Goal: Transaction & Acquisition: Purchase product/service

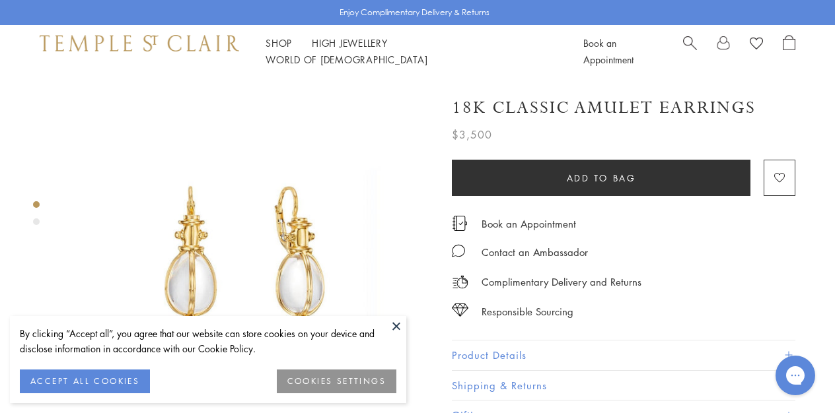
click at [390, 317] on button at bounding box center [396, 326] width 20 height 20
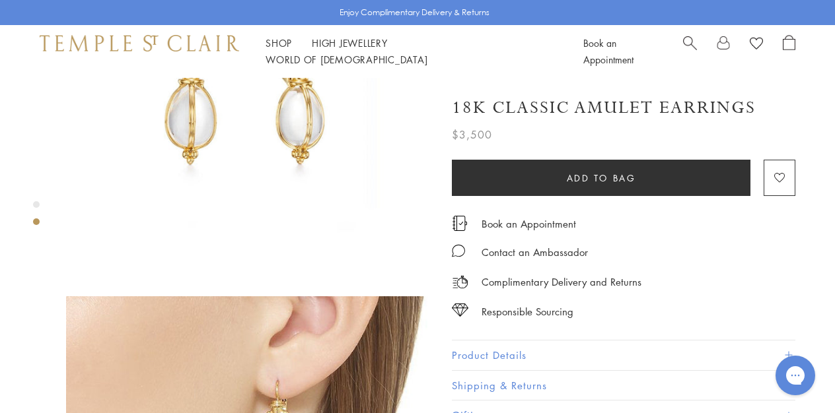
scroll to position [45, 0]
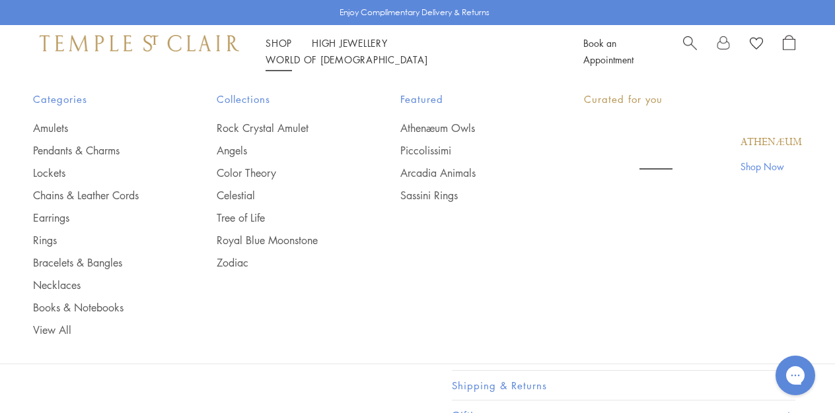
click at [278, 49] on link "Shop Shop" at bounding box center [279, 42] width 26 height 13
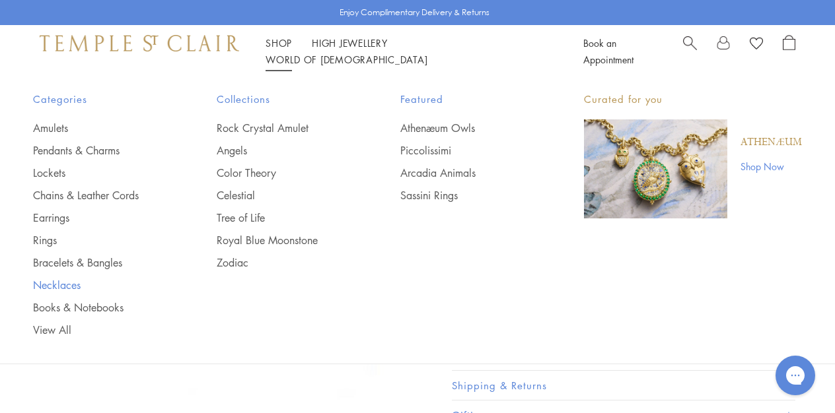
click at [50, 289] on link "Necklaces" at bounding box center [98, 285] width 131 height 15
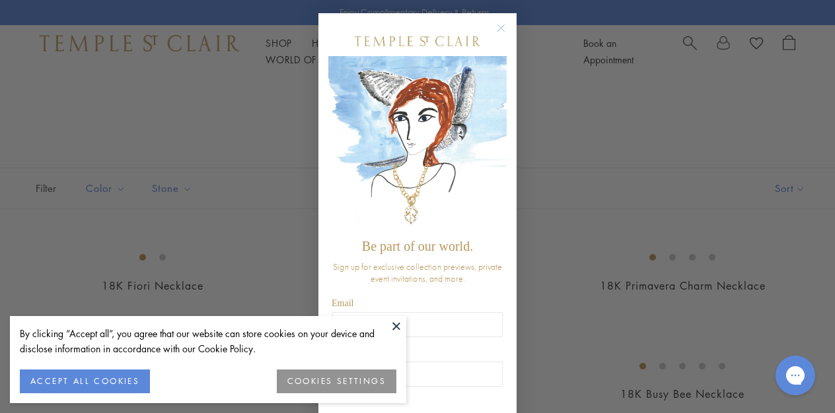
click at [624, 258] on div "Close dialog Be part of our world. Sign up for exclusive collection previews, p…" at bounding box center [417, 206] width 835 height 413
click at [505, 28] on circle "Close dialog" at bounding box center [501, 28] width 16 height 16
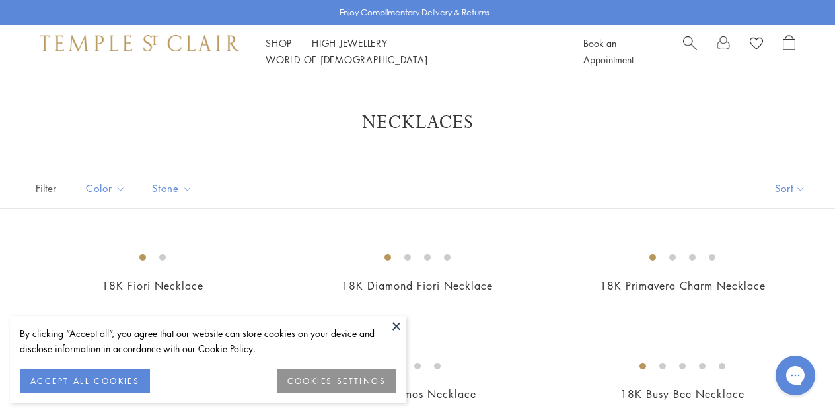
click at [399, 328] on button at bounding box center [396, 326] width 20 height 20
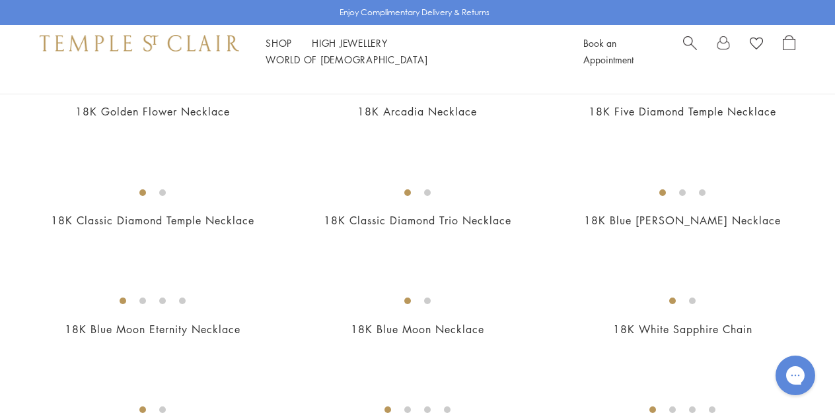
scroll to position [512, 0]
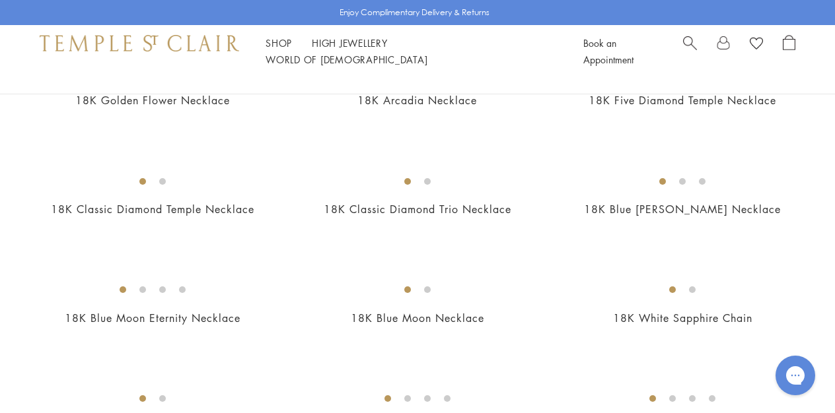
click at [0, 0] on img at bounding box center [0, 0] width 0 height 0
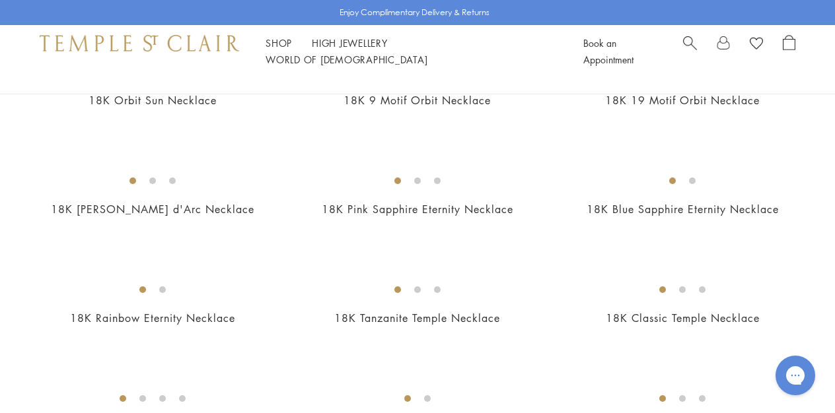
scroll to position [842, 0]
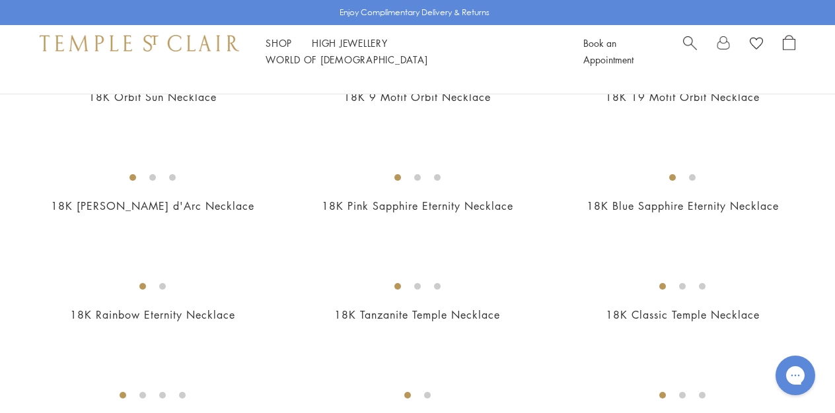
click at [0, 0] on img at bounding box center [0, 0] width 0 height 0
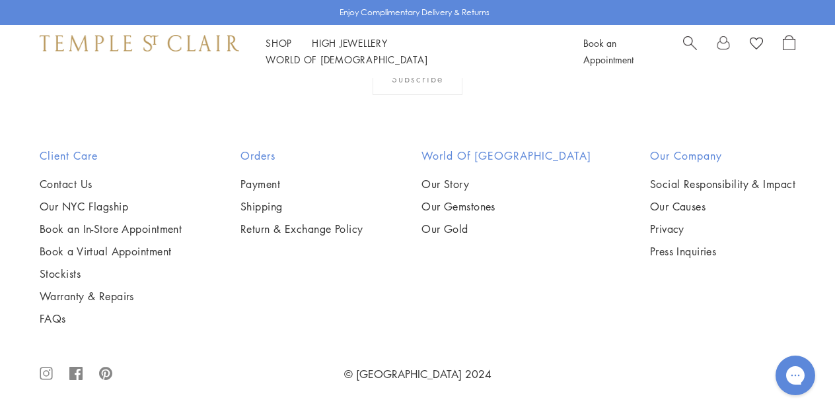
scroll to position [3803, 0]
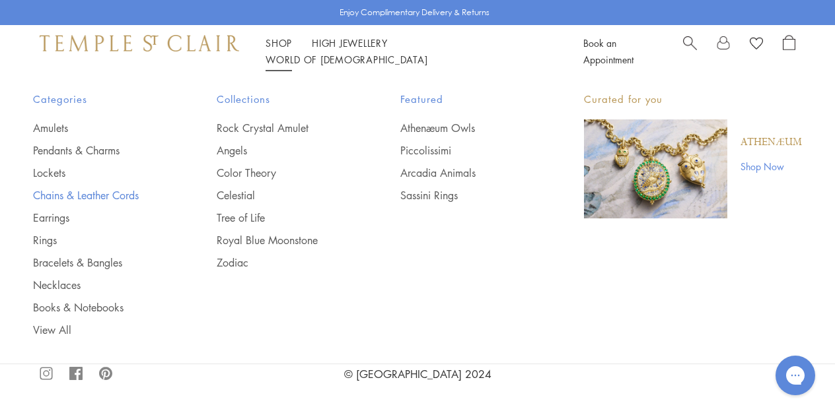
click at [50, 197] on link "Chains & Leather Cords" at bounding box center [98, 195] width 131 height 15
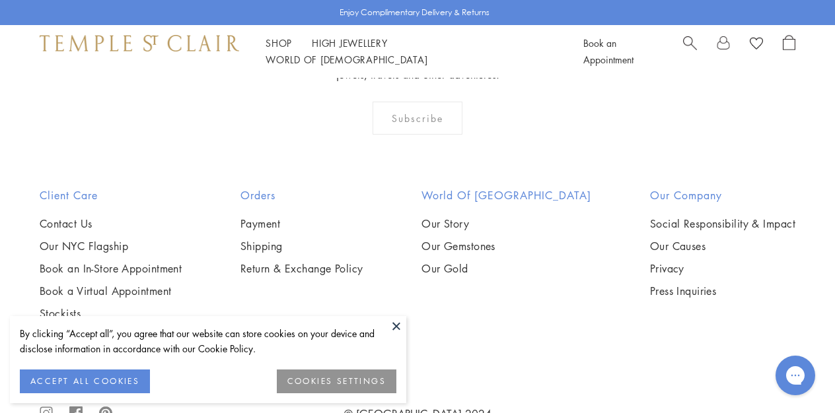
scroll to position [1141, 0]
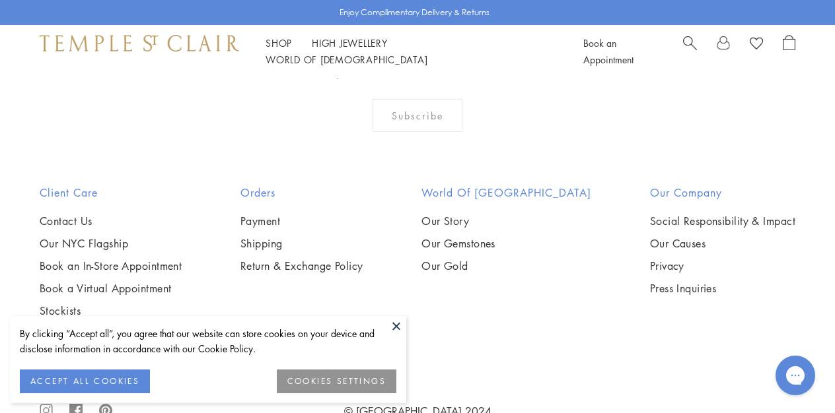
click at [0, 0] on img at bounding box center [0, 0] width 0 height 0
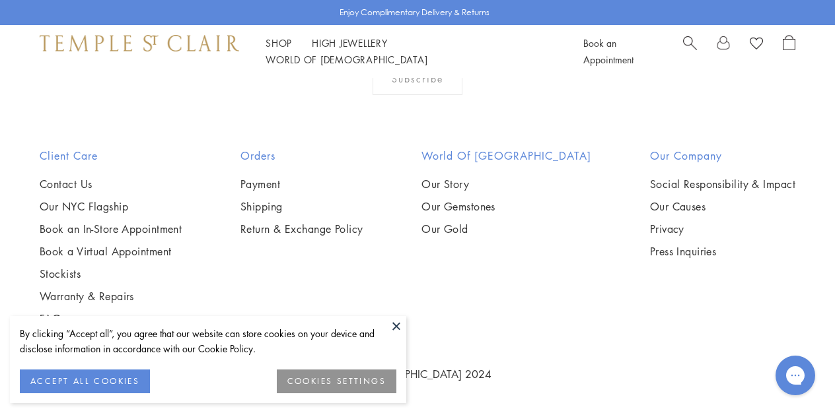
scroll to position [1692, 0]
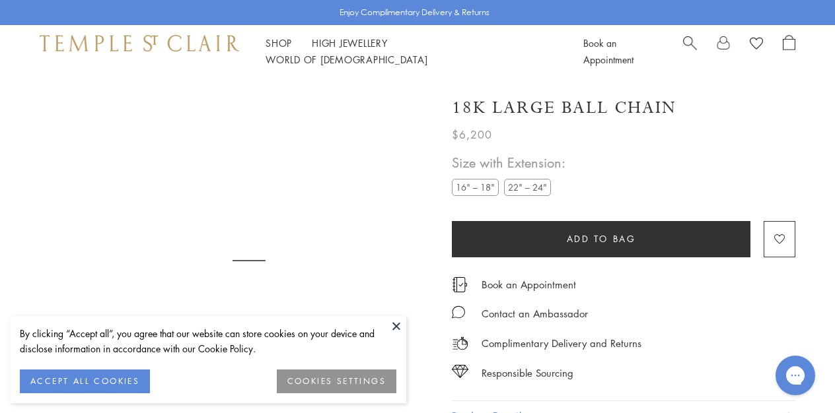
scroll to position [78, 0]
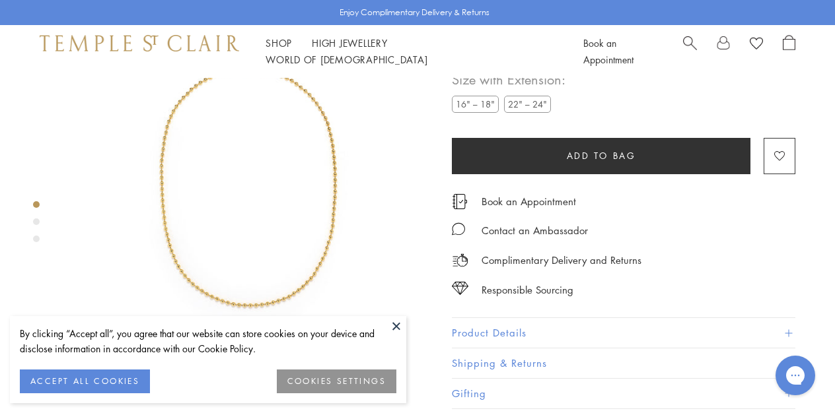
click at [272, 279] on img at bounding box center [249, 183] width 366 height 366
click at [272, 279] on div at bounding box center [417, 206] width 835 height 413
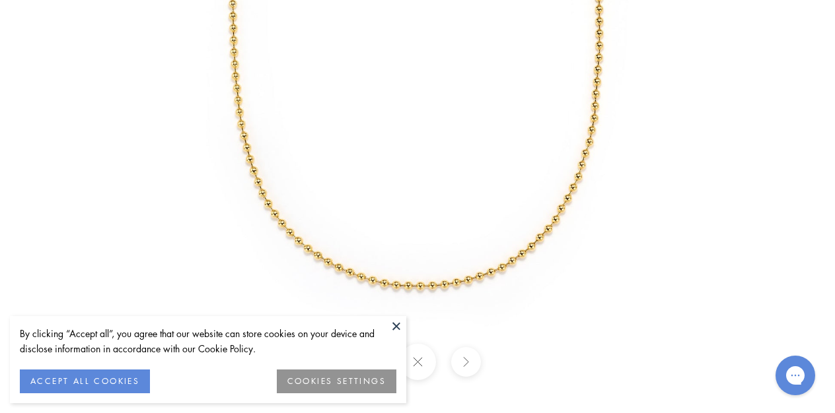
click at [402, 333] on button at bounding box center [396, 326] width 20 height 20
